Goal: Task Accomplishment & Management: Manage account settings

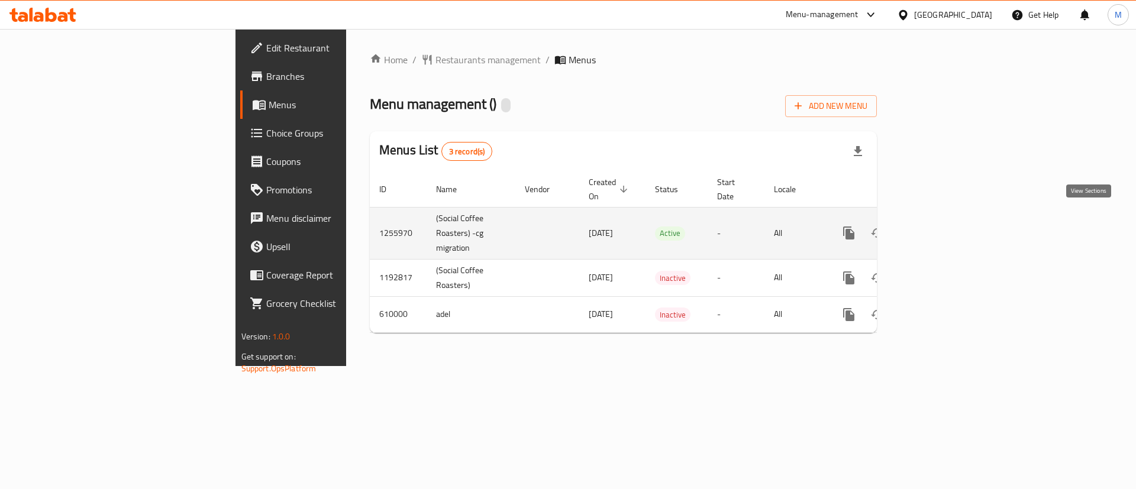
click at [941, 226] on icon "enhanced table" at bounding box center [934, 233] width 14 height 14
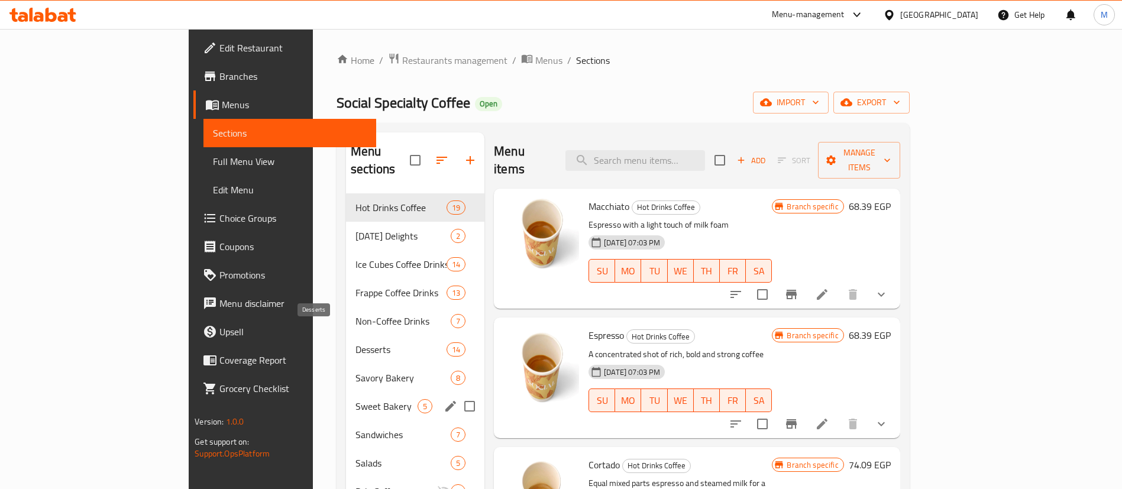
scroll to position [166, 0]
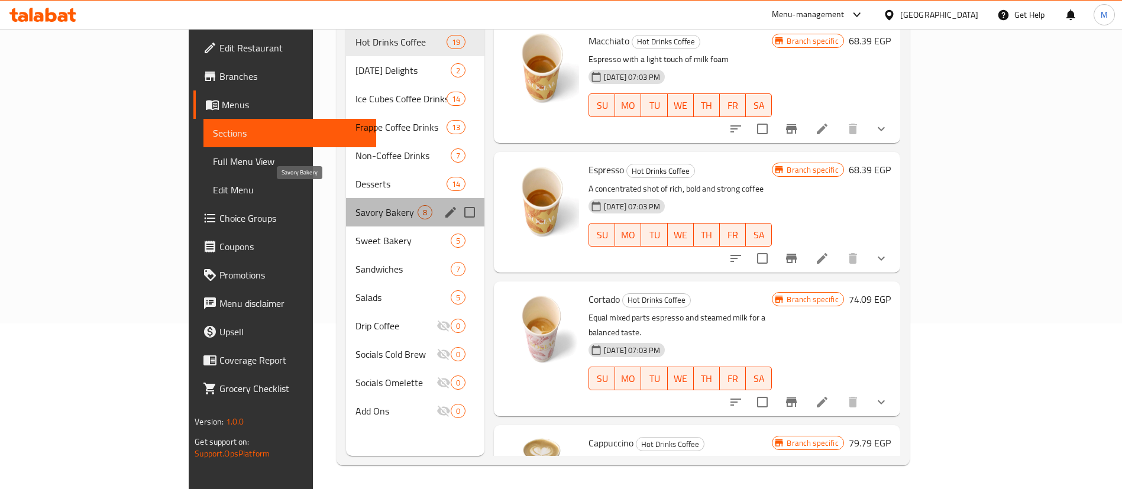
click at [356, 205] on span "Savory Bakery" at bounding box center [387, 212] width 62 height 14
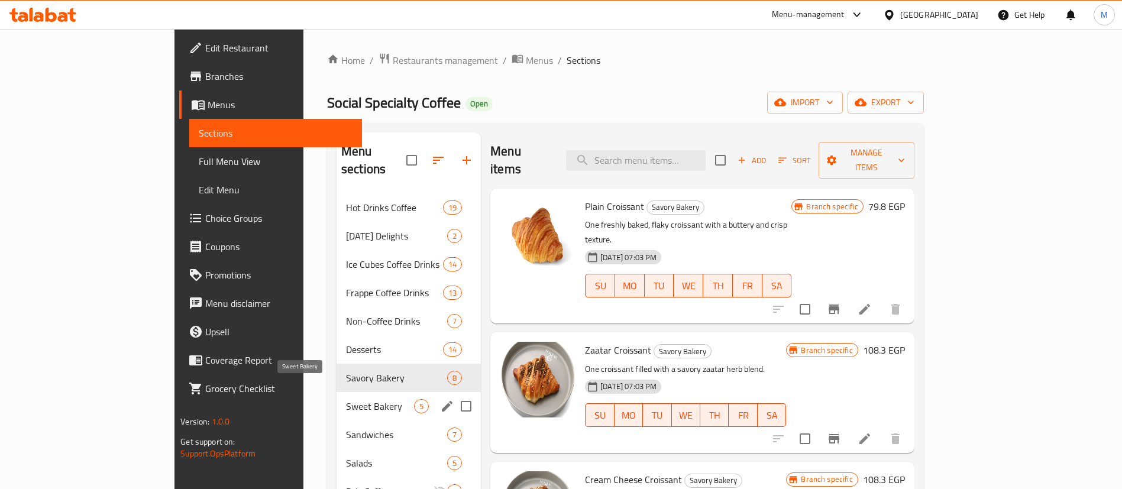
click at [346, 399] on span "Sweet Bakery" at bounding box center [380, 406] width 68 height 14
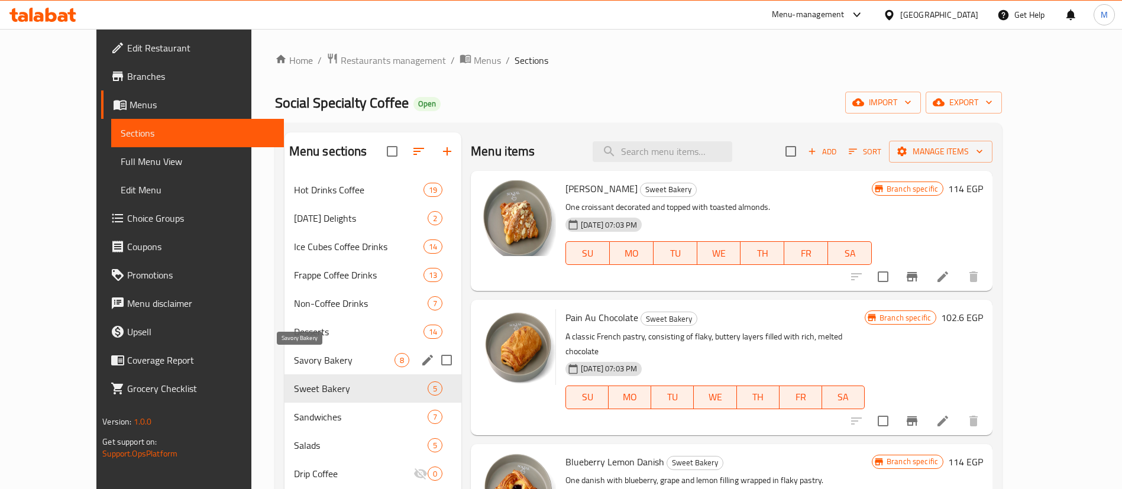
click at [294, 358] on span "Savory Bakery" at bounding box center [344, 360] width 101 height 14
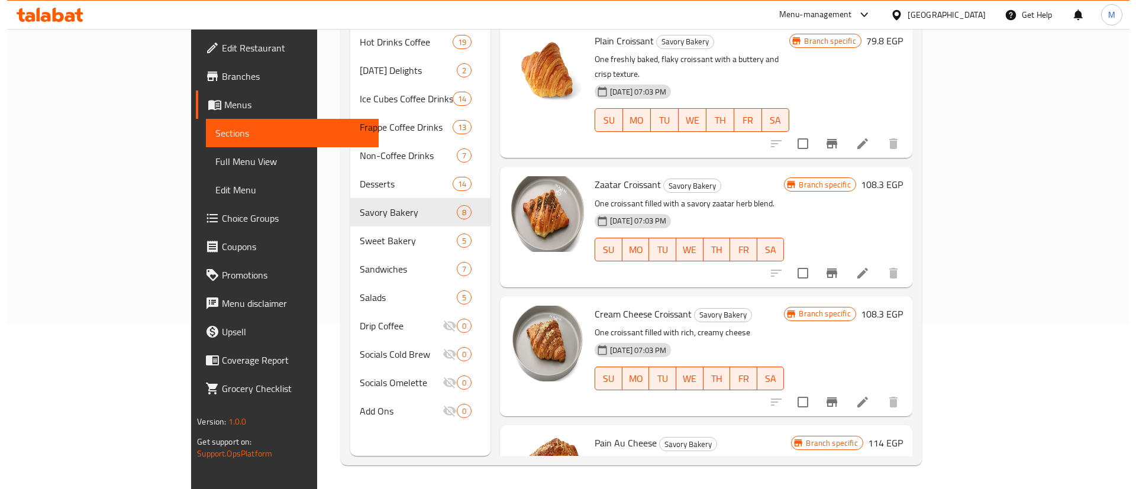
scroll to position [34, 0]
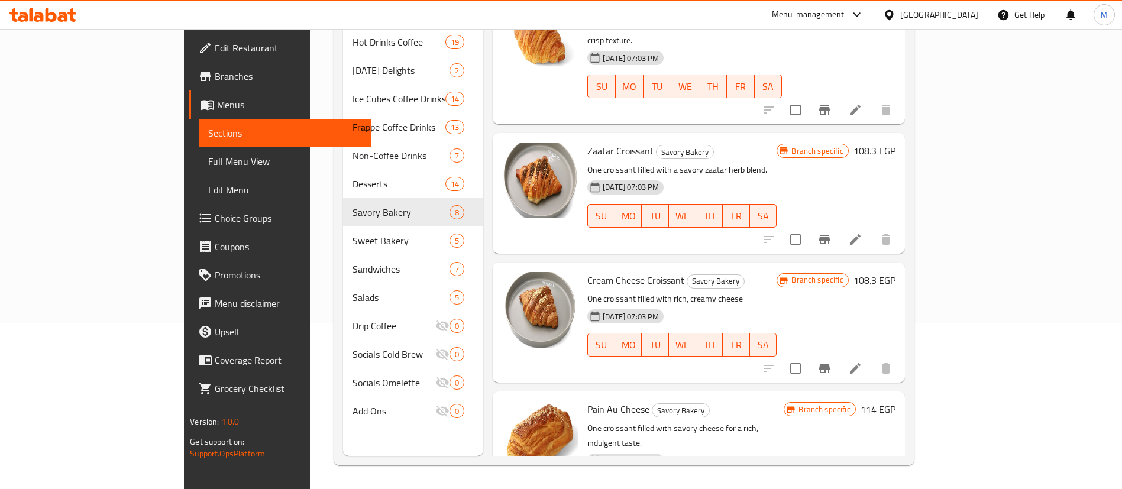
click at [830, 364] on icon "Branch-specific-item" at bounding box center [824, 368] width 11 height 9
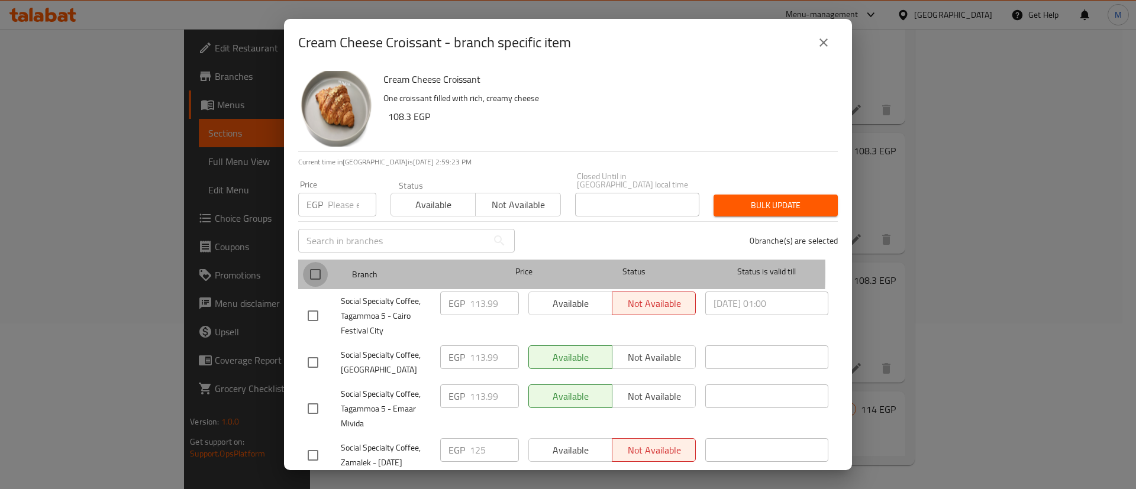
click at [309, 263] on input "checkbox" at bounding box center [315, 274] width 25 height 25
checkbox input "true"
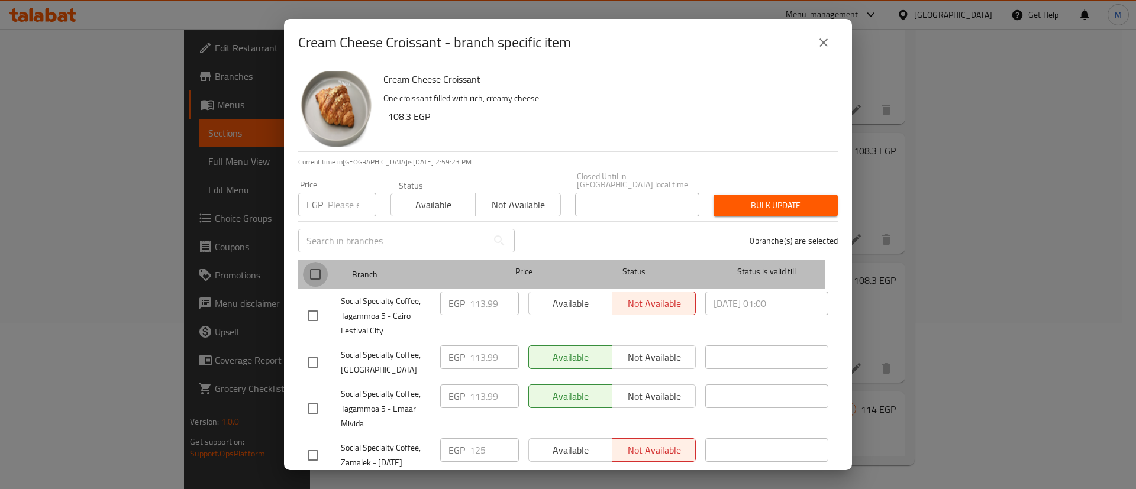
checkbox input "true"
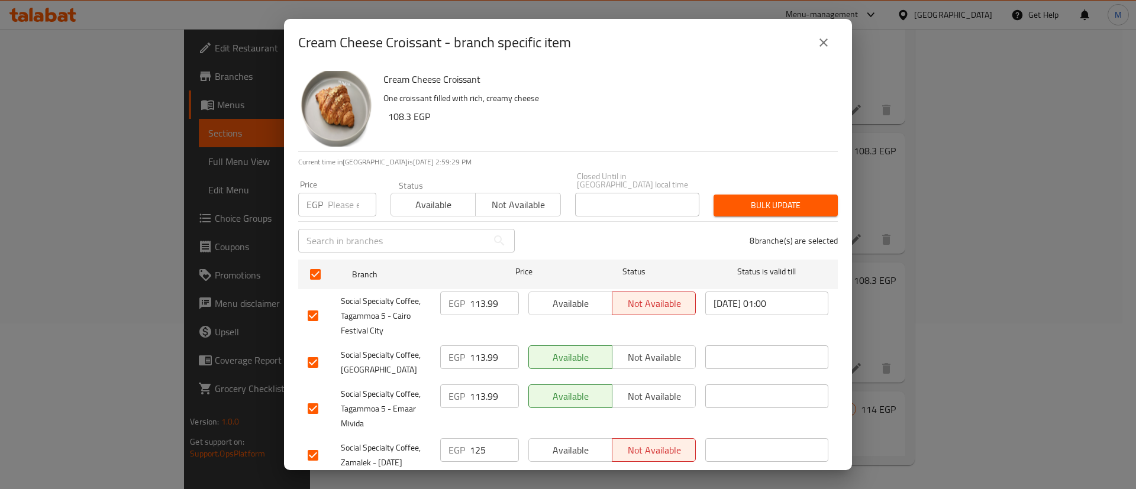
click at [333, 198] on input "number" at bounding box center [352, 205] width 49 height 24
type input "125"
click at [779, 202] on span "Bulk update" at bounding box center [775, 205] width 105 height 15
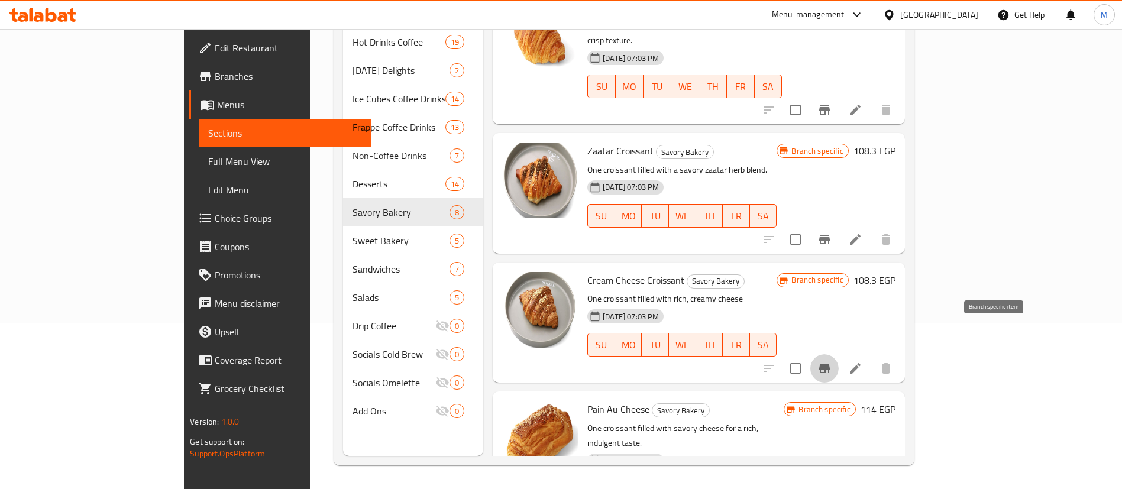
click at [832, 361] on icon "Branch-specific-item" at bounding box center [825, 368] width 14 height 14
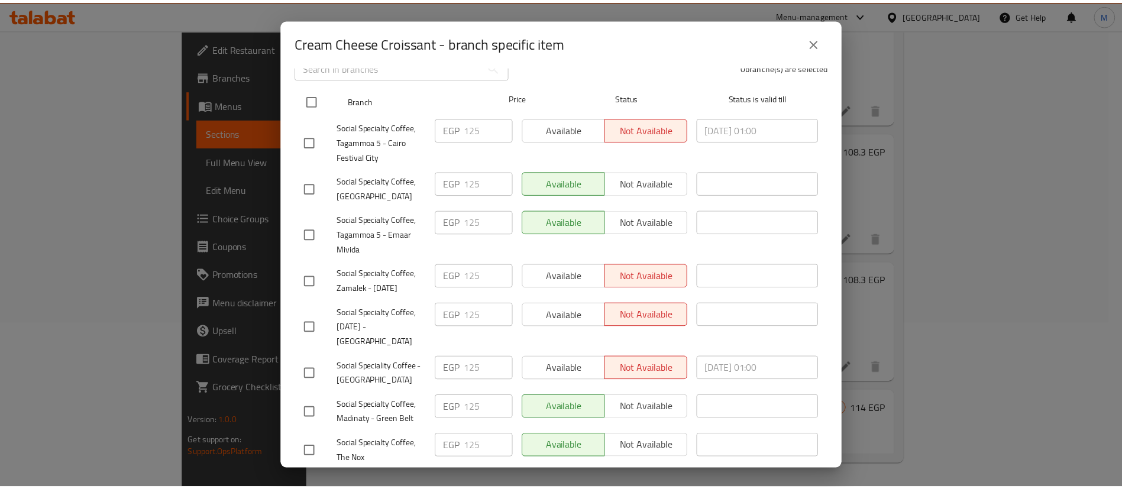
scroll to position [199, 0]
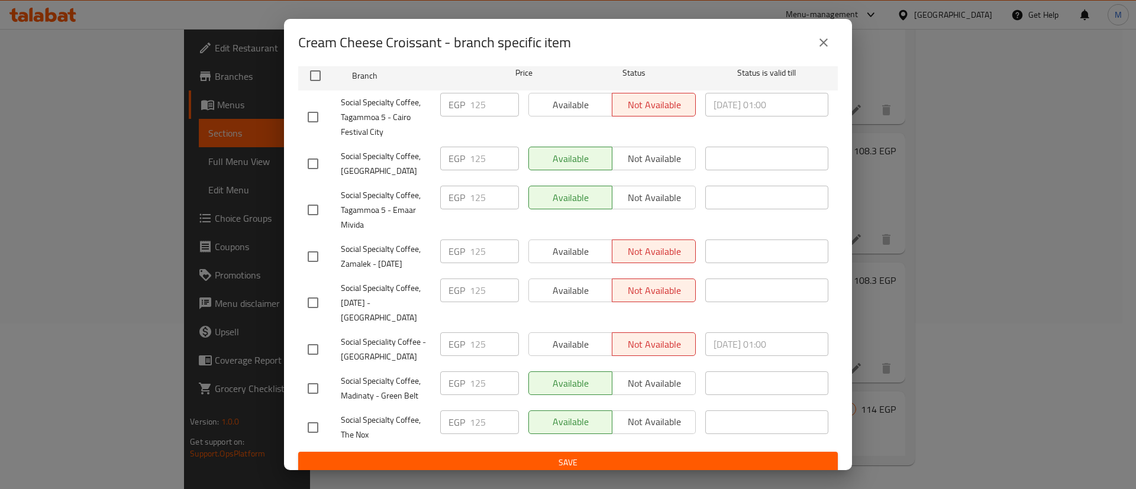
click at [203, 141] on div "Cream Cheese Croissant - branch specific item Cream Cheese Croissant One croiss…" at bounding box center [568, 244] width 1136 height 489
click at [826, 47] on icon "close" at bounding box center [823, 42] width 14 height 14
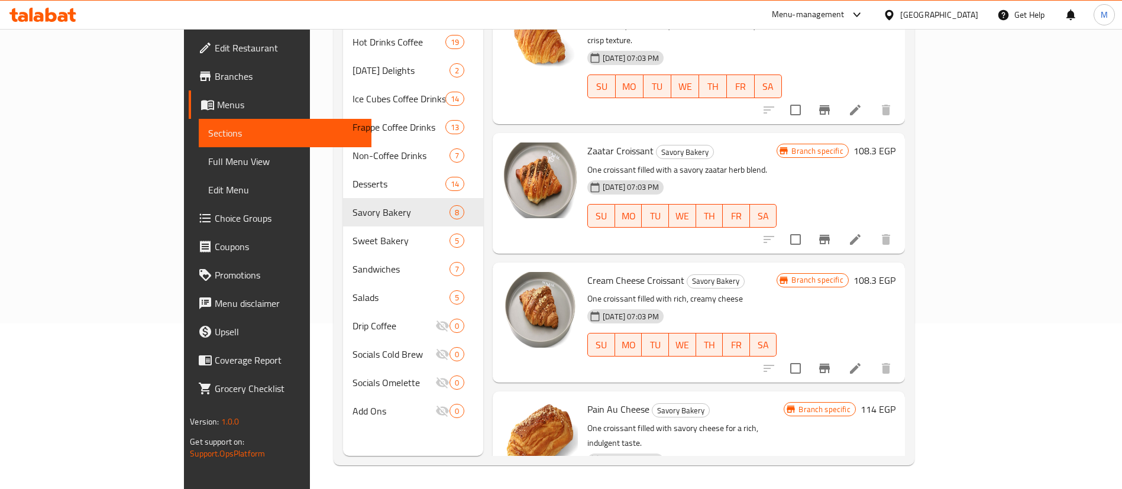
click at [66, 15] on icon at bounding box center [63, 17] width 10 height 10
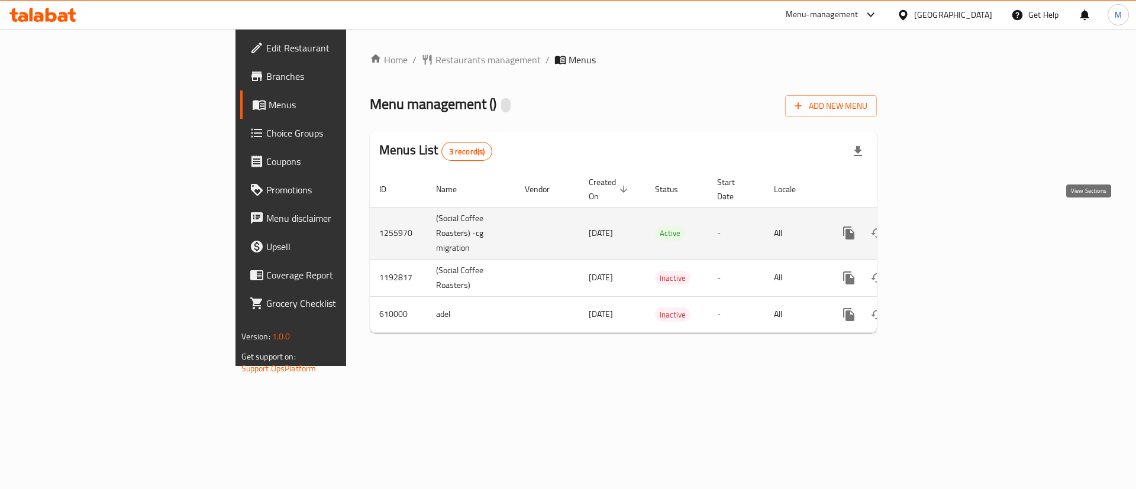
click at [939, 228] on icon "enhanced table" at bounding box center [934, 233] width 11 height 11
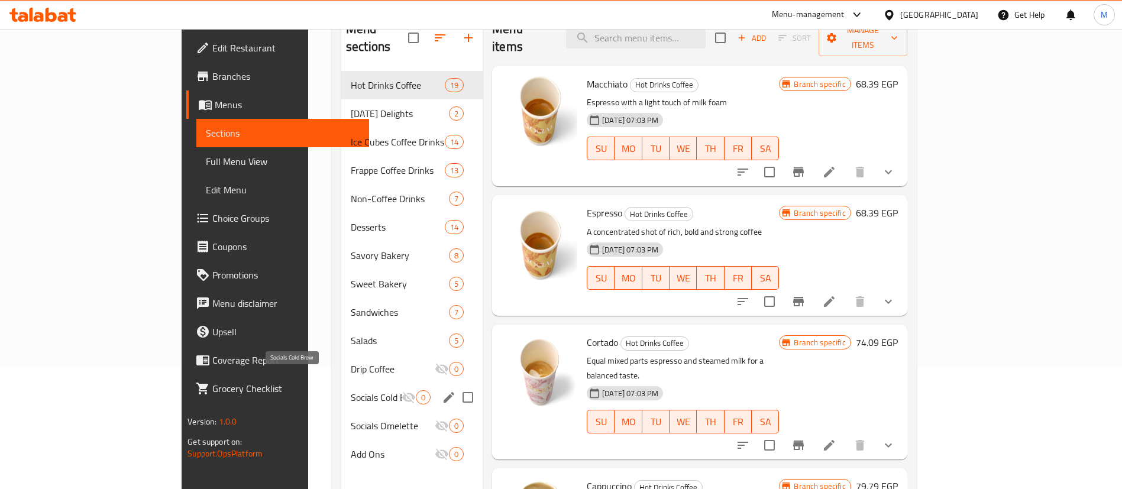
scroll to position [124, 0]
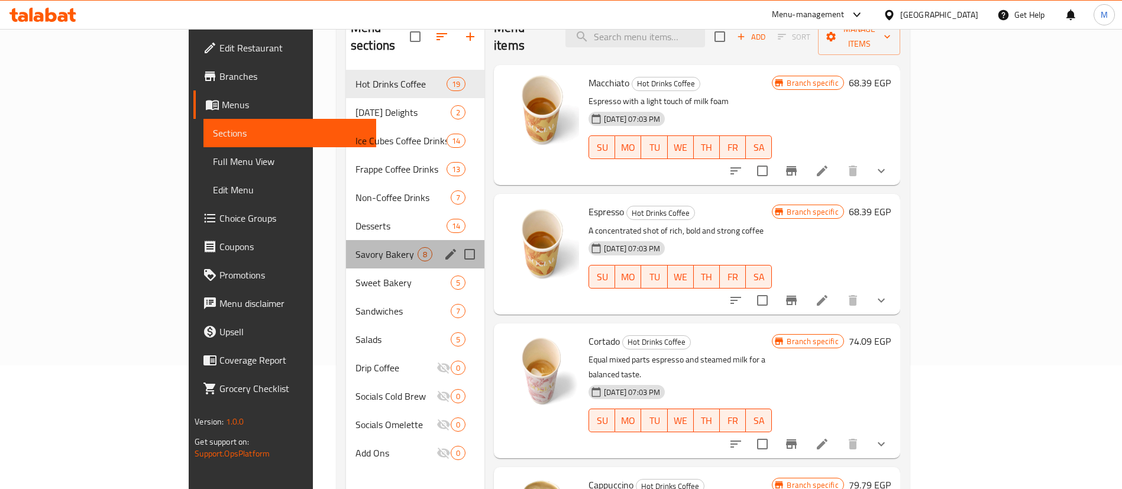
click at [346, 240] on div "Savory Bakery 8" at bounding box center [415, 254] width 138 height 28
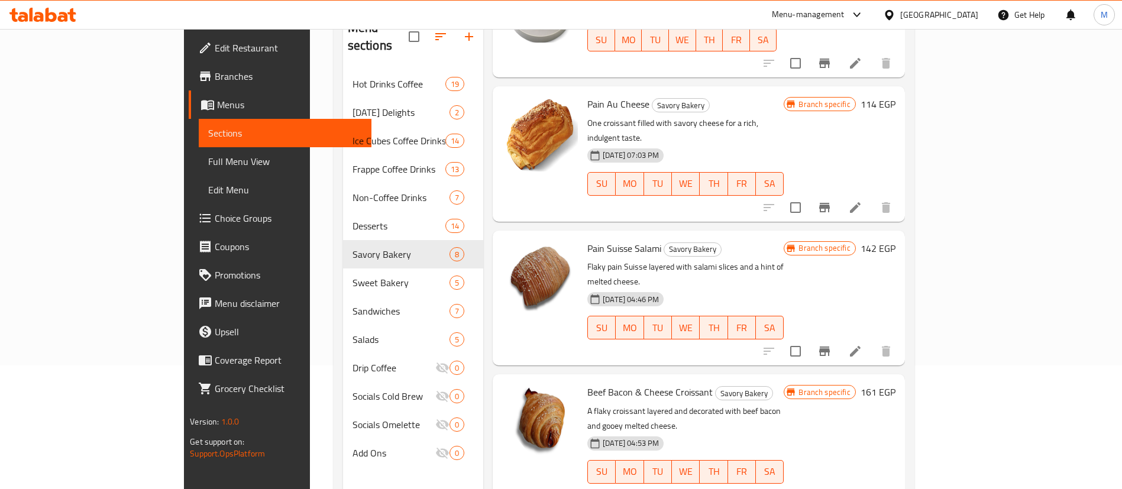
scroll to position [382, 0]
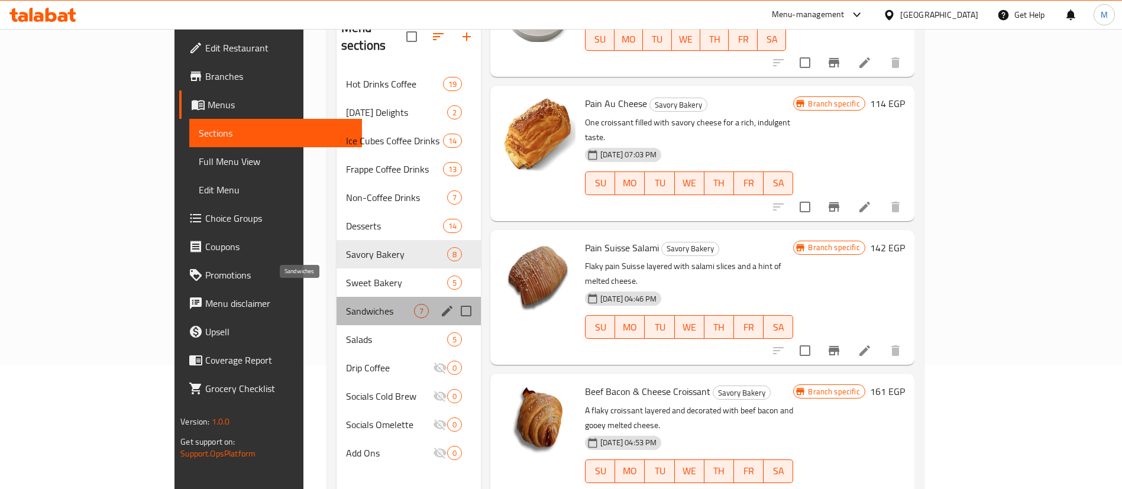
click at [346, 304] on span "Sandwiches" at bounding box center [380, 311] width 68 height 14
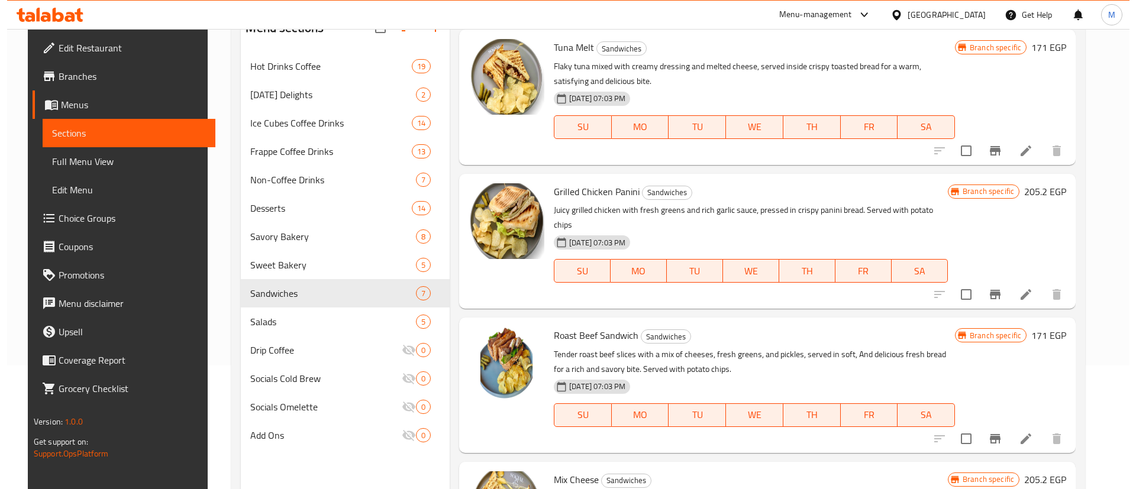
scroll to position [198, 0]
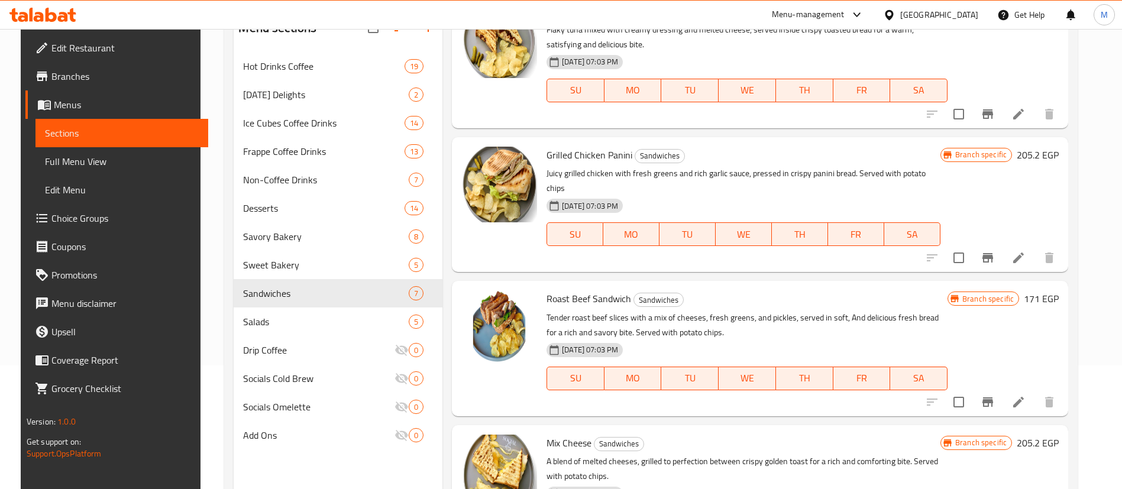
click at [993, 398] on icon "Branch-specific-item" at bounding box center [988, 402] width 11 height 9
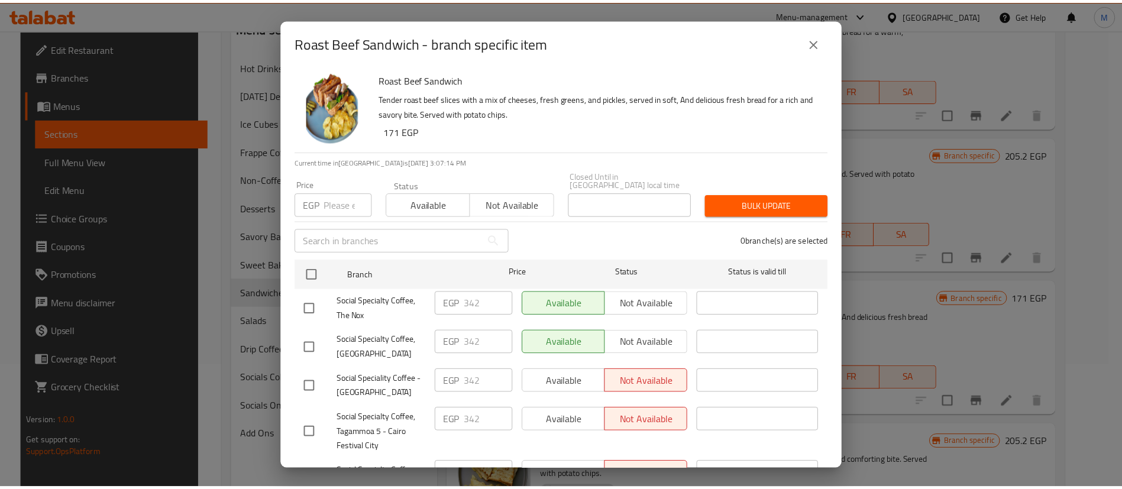
scroll to position [199, 0]
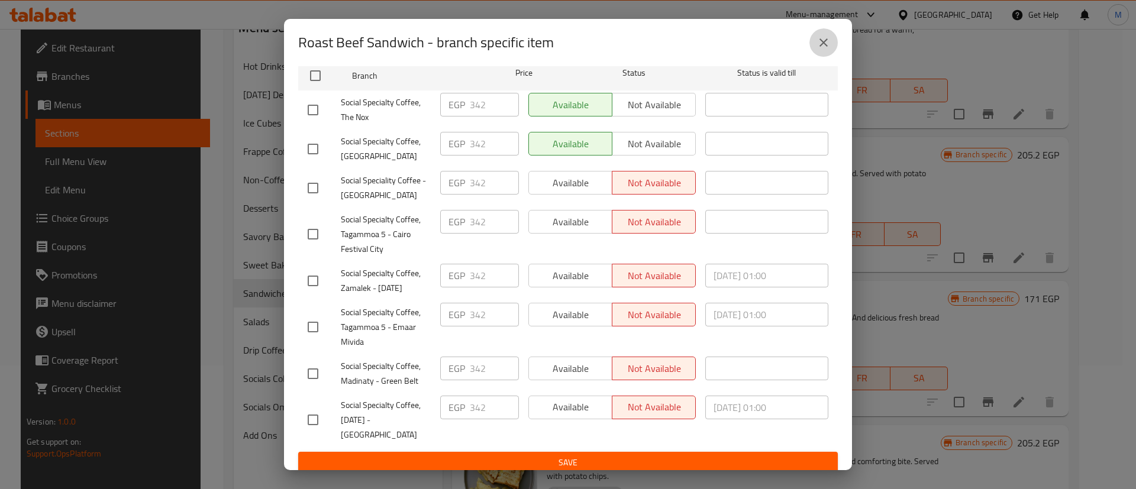
click at [824, 44] on icon "close" at bounding box center [823, 42] width 14 height 14
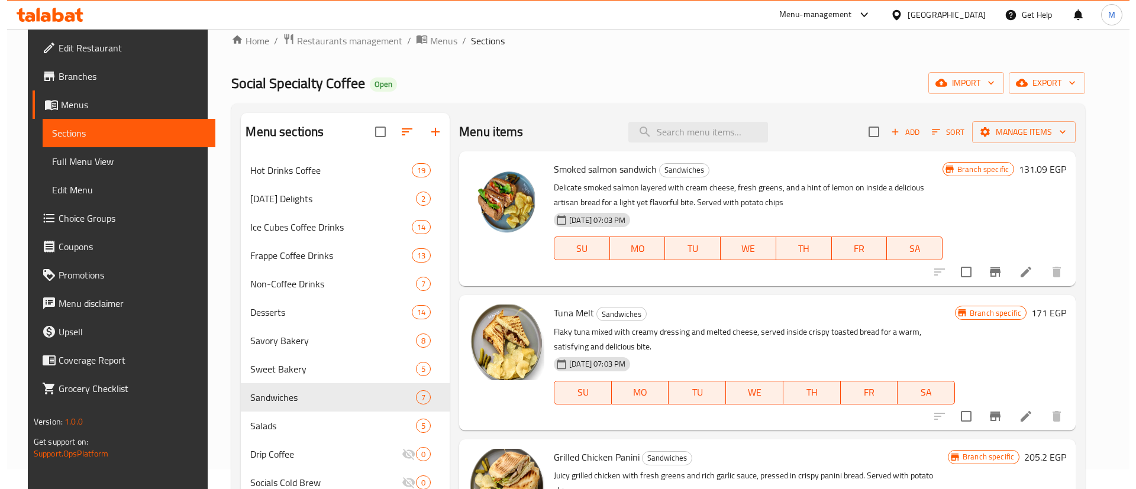
scroll to position [18, 0]
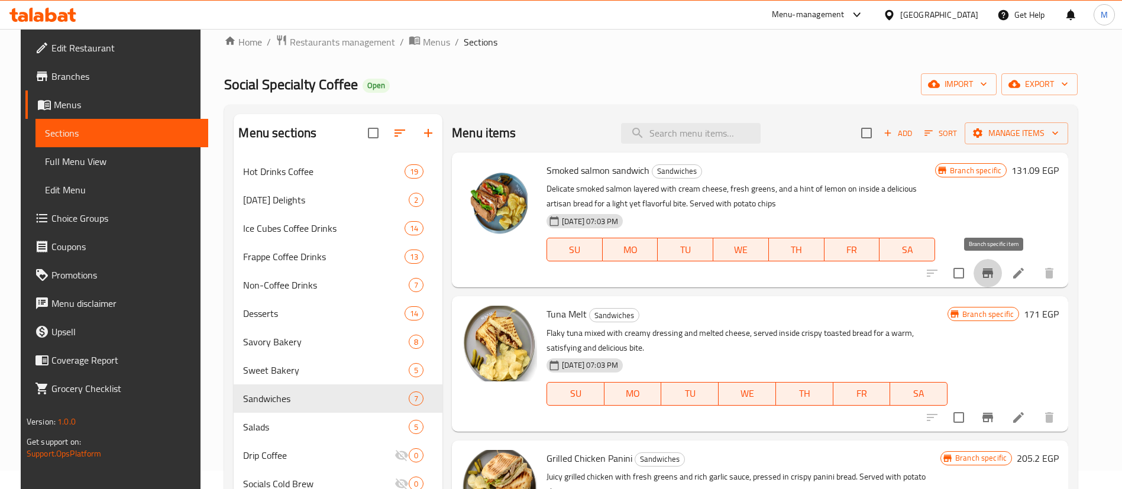
click at [995, 279] on icon "Branch-specific-item" at bounding box center [988, 273] width 14 height 14
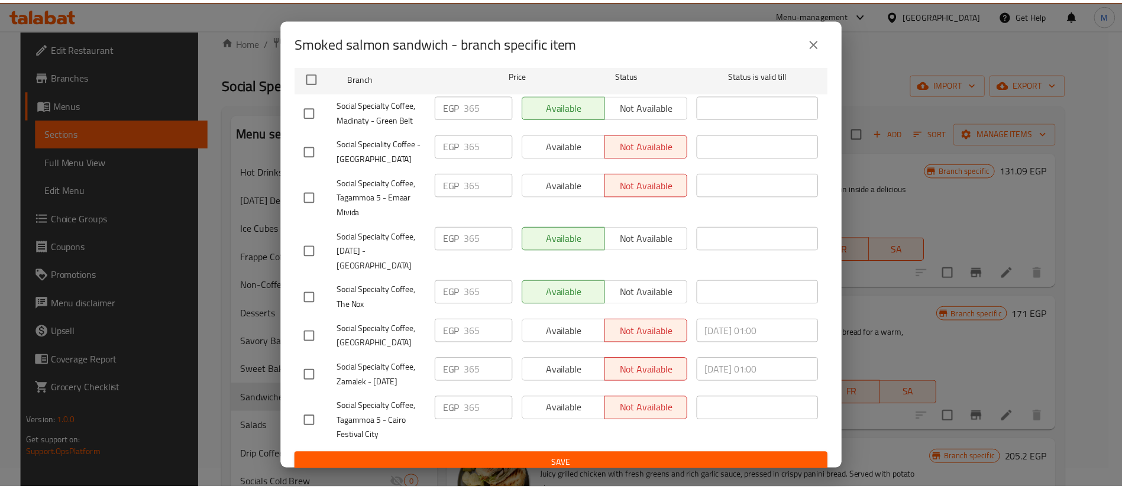
scroll to position [199, 0]
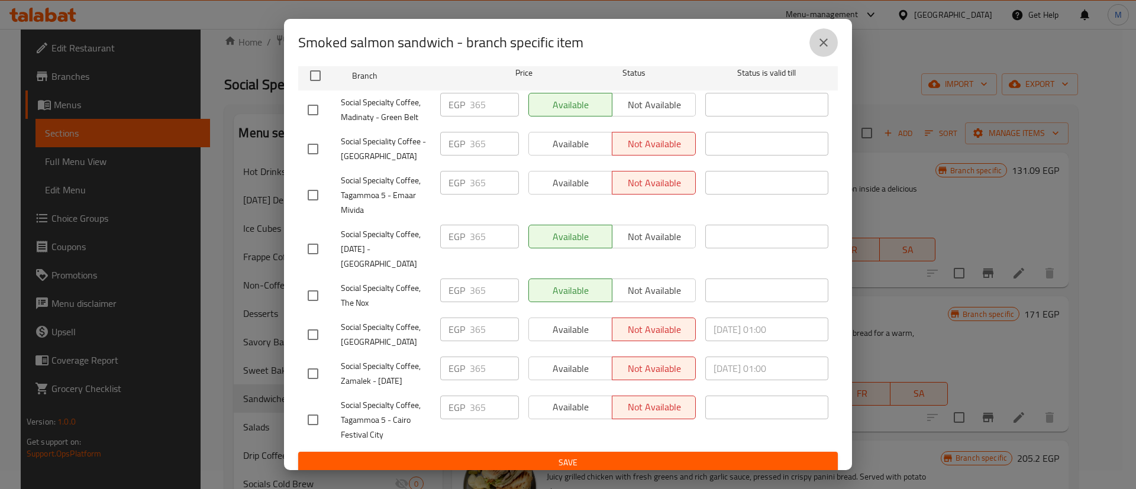
click at [827, 38] on icon "close" at bounding box center [823, 42] width 14 height 14
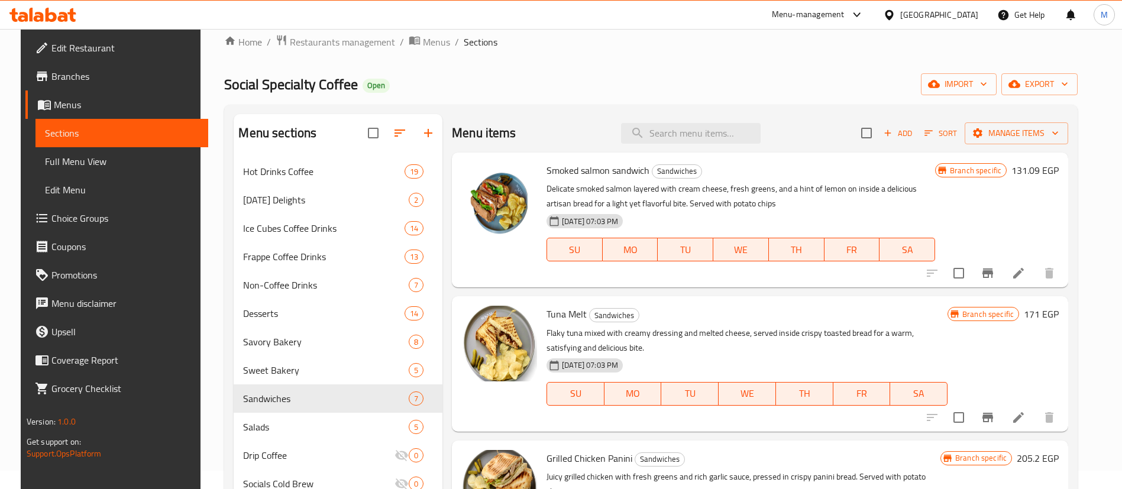
click at [1028, 170] on h6 "131.09 EGP" at bounding box center [1035, 170] width 47 height 17
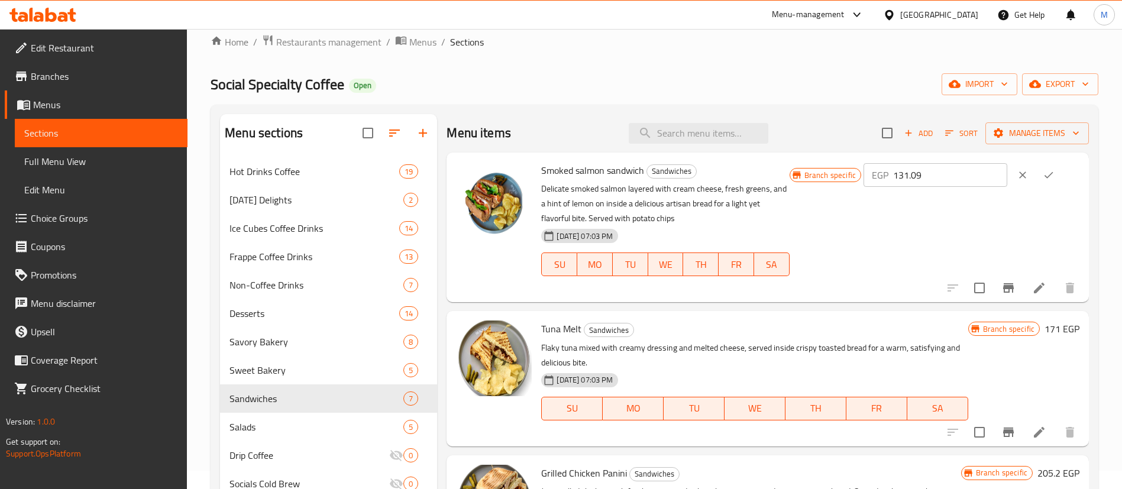
click at [915, 174] on input "131.09" at bounding box center [950, 175] width 114 height 24
type input "365"
click at [1045, 177] on icon "ok" at bounding box center [1049, 175] width 9 height 7
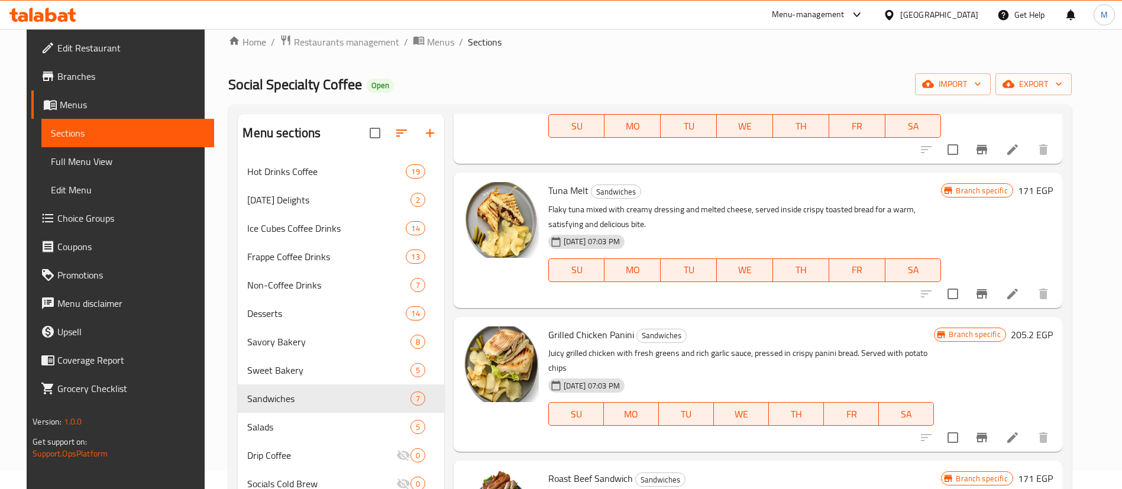
scroll to position [291, 0]
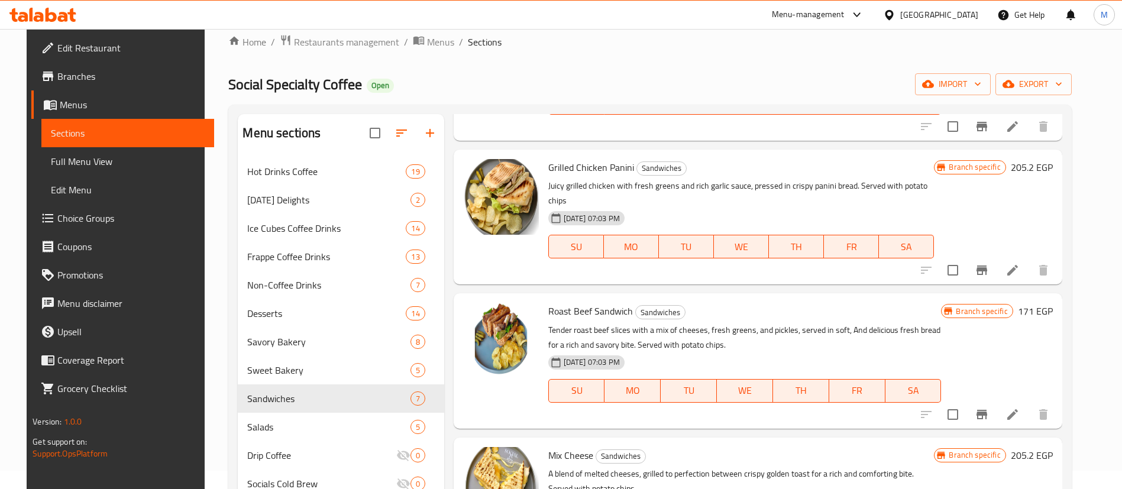
click at [1044, 303] on h6 "171 EGP" at bounding box center [1035, 311] width 35 height 17
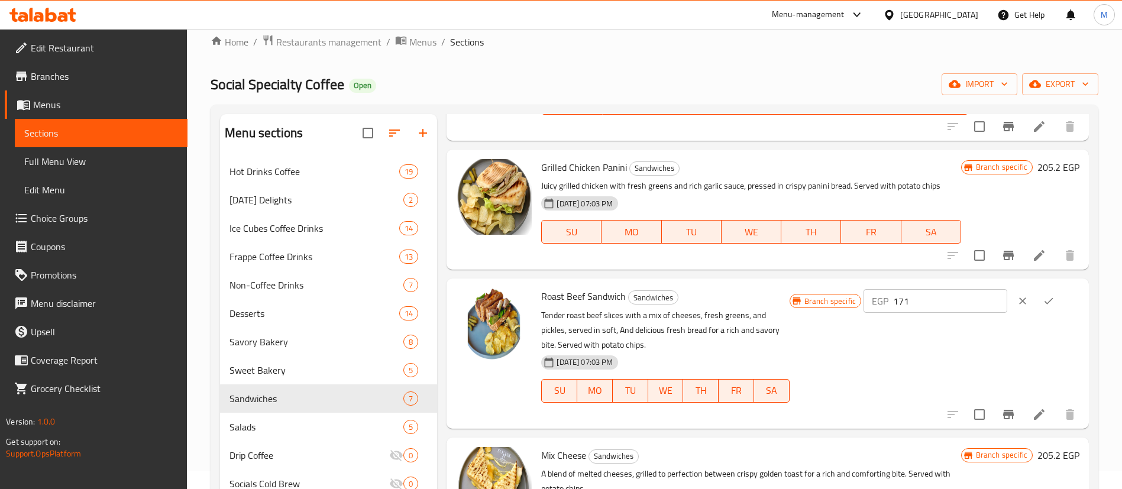
click at [903, 302] on div "EGP 171 ​" at bounding box center [936, 301] width 144 height 24
click at [915, 300] on input "171" at bounding box center [950, 301] width 114 height 24
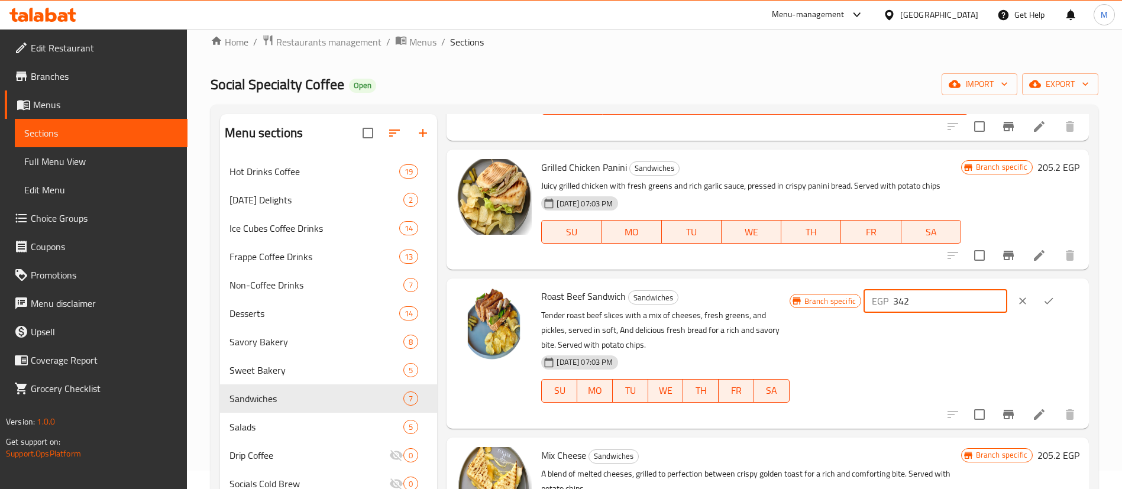
type input "342"
click at [1046, 302] on icon "ok" at bounding box center [1049, 301] width 12 height 12
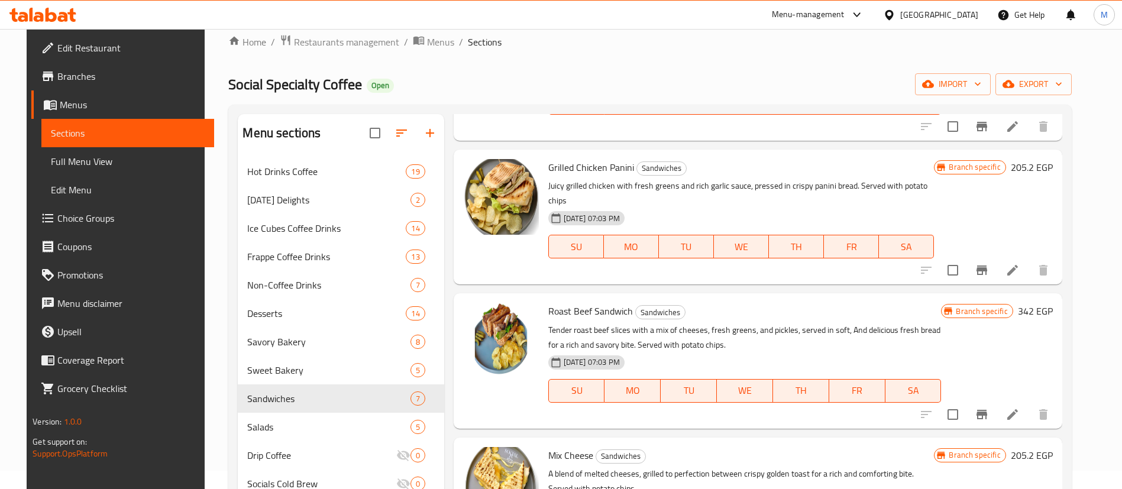
click at [67, 12] on icon at bounding box center [42, 15] width 67 height 14
